Goal: Task Accomplishment & Management: Use online tool/utility

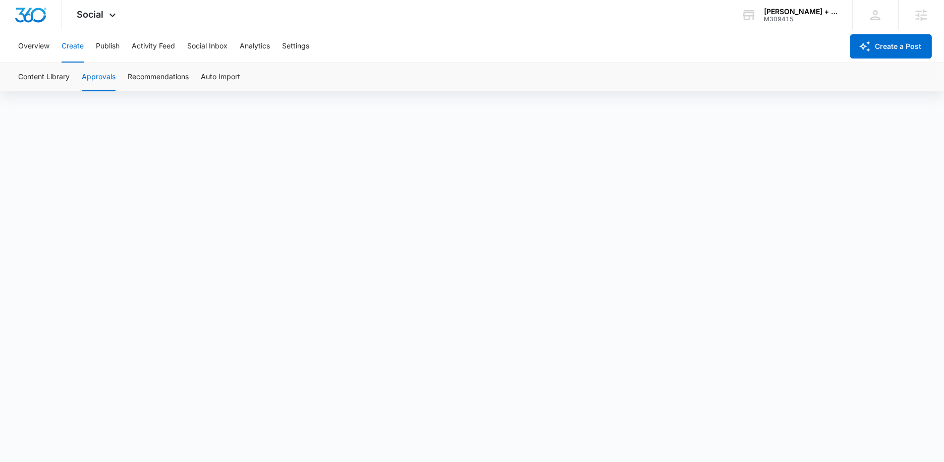
click at [63, 50] on button "Create" at bounding box center [73, 46] width 22 height 32
click at [107, 79] on button "Approvals" at bounding box center [99, 77] width 34 height 28
click at [774, 18] on div "M309415" at bounding box center [801, 19] width 74 height 7
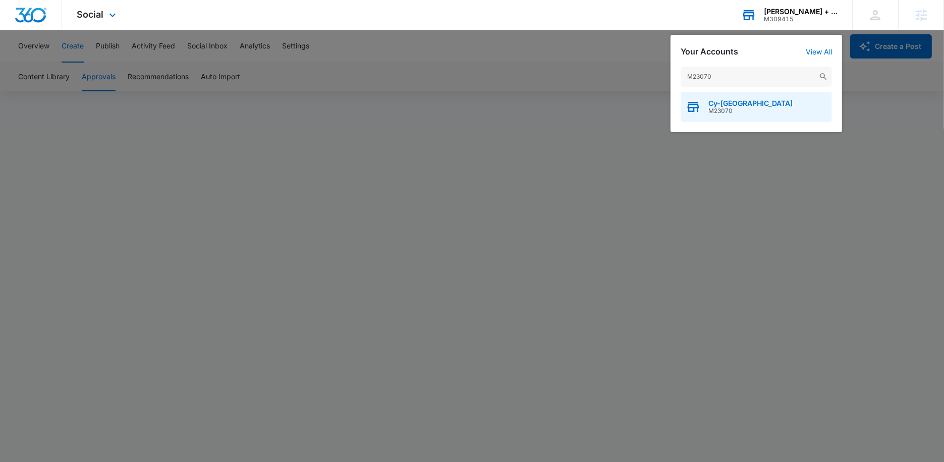
type input "M23070"
click at [733, 107] on span "M23070" at bounding box center [750, 110] width 84 height 7
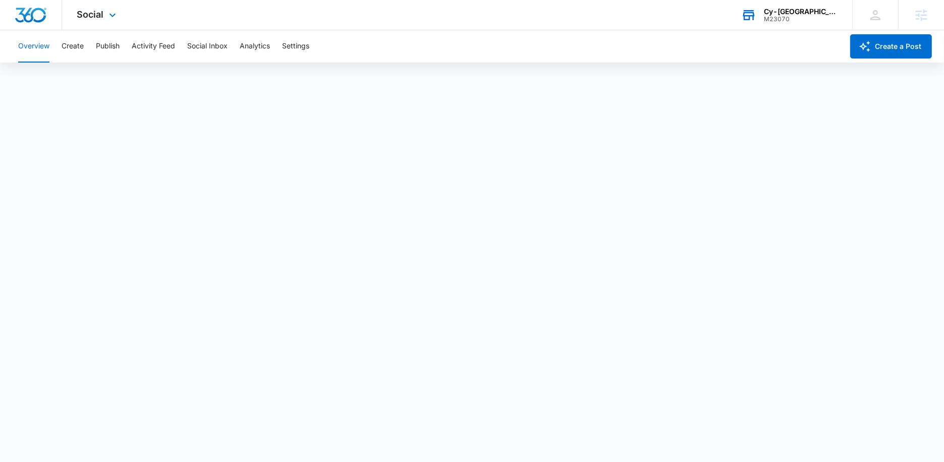
click at [57, 47] on div "Overview Create Publish Activity Feed Social Inbox Analytics Settings" at bounding box center [427, 46] width 831 height 32
click at [78, 52] on button "Create" at bounding box center [73, 46] width 22 height 32
click at [81, 49] on button "Create" at bounding box center [73, 46] width 22 height 32
click at [111, 49] on button "Publish" at bounding box center [108, 46] width 24 height 32
click at [64, 72] on button "Schedules" at bounding box center [77, 77] width 34 height 28
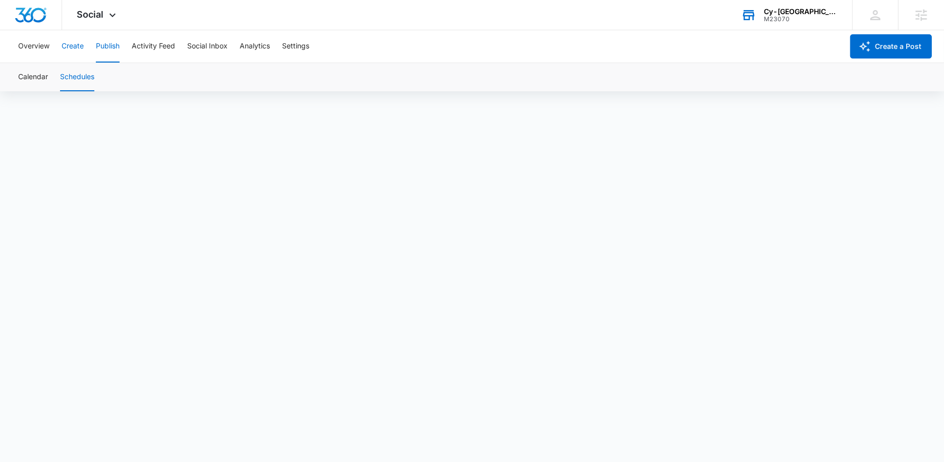
click at [76, 45] on button "Create" at bounding box center [73, 46] width 22 height 32
click at [103, 78] on button "Approvals" at bounding box center [99, 77] width 34 height 28
